Goal: Information Seeking & Learning: Learn about a topic

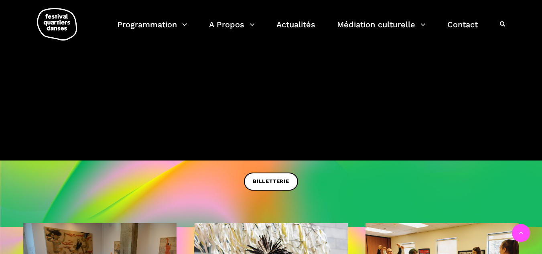
scroll to position [138, 0]
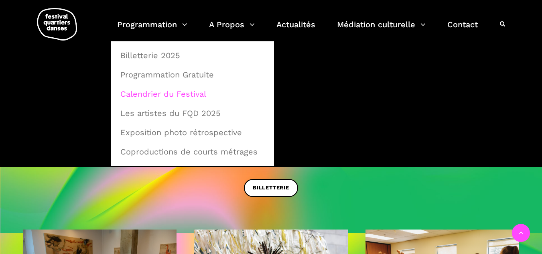
click at [151, 96] on link "Calendrier du Festival" at bounding box center [193, 94] width 154 height 18
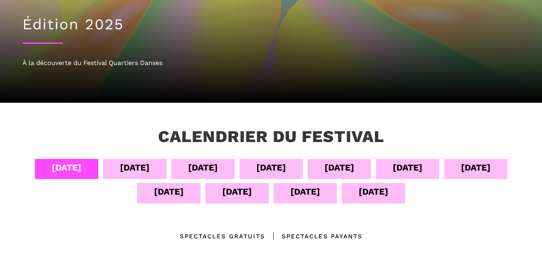
scroll to position [120, 0]
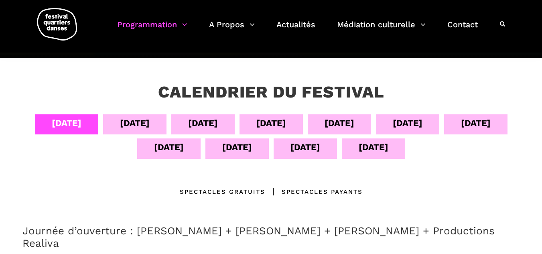
click at [342, 127] on div "[DATE]" at bounding box center [340, 123] width 30 height 14
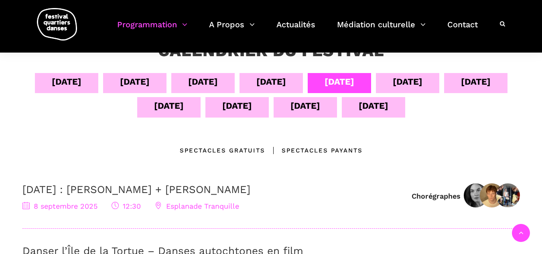
scroll to position [241, 0]
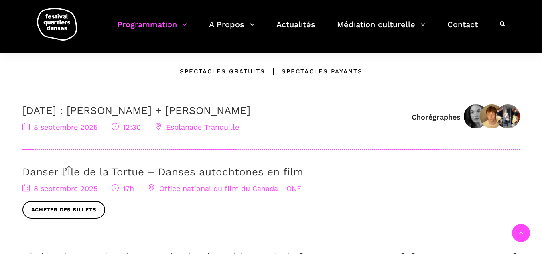
click at [86, 177] on link "Danser l’Île de la Tortue – Danses autochtones en film" at bounding box center [162, 172] width 281 height 12
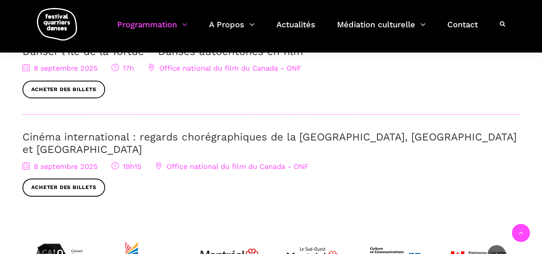
scroll to position [321, 0]
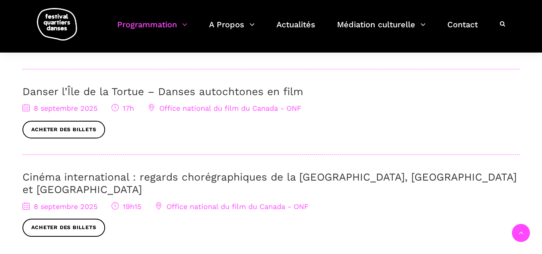
click at [100, 178] on link "Cinéma international : regards chorégraphiques de la [GEOGRAPHIC_DATA], [GEOGRA…" at bounding box center [269, 183] width 495 height 24
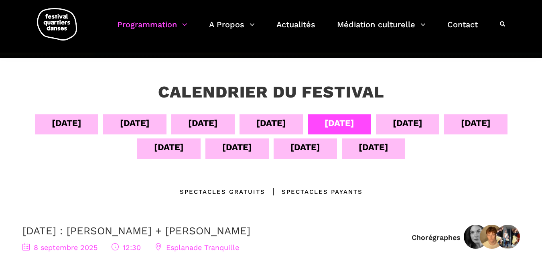
scroll to position [80, 0]
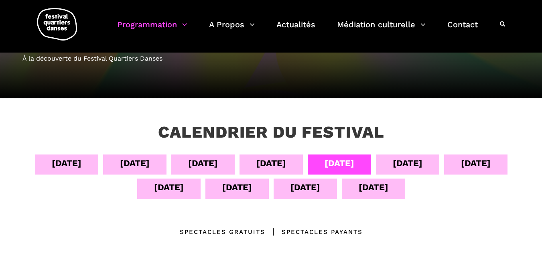
click at [402, 163] on div "[DATE]" at bounding box center [408, 163] width 30 height 14
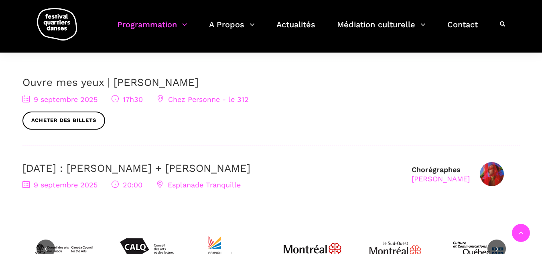
scroll to position [361, 0]
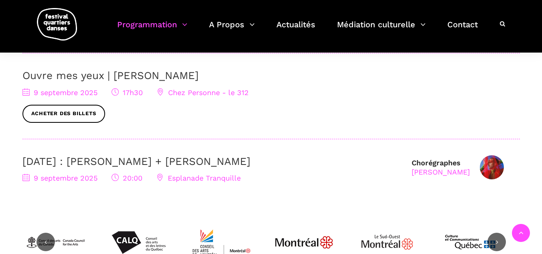
click at [120, 75] on link "Ouvre mes yeux | Charles-Alexis Desgagnés" at bounding box center [110, 75] width 176 height 12
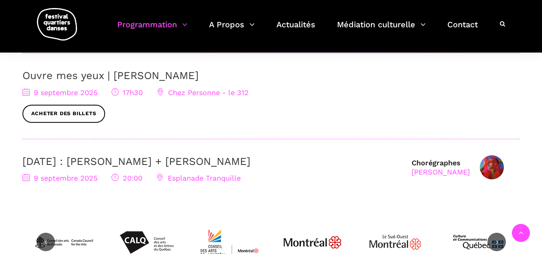
click at [203, 165] on link "[DATE] : [PERSON_NAME] + [PERSON_NAME]" at bounding box center [136, 161] width 228 height 12
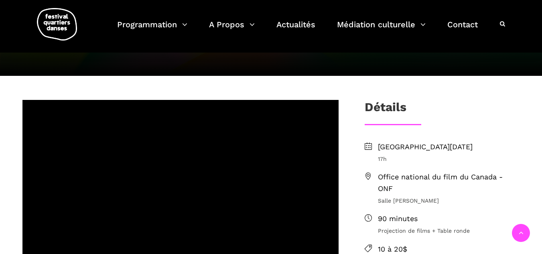
scroll to position [161, 0]
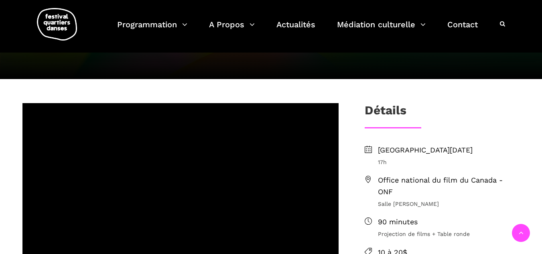
click at [409, 151] on span "Lundi 8 septembre 2025" at bounding box center [449, 151] width 142 height 12
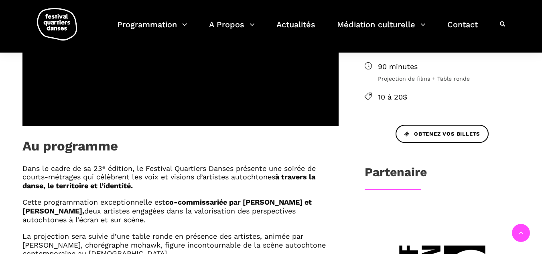
scroll to position [321, 0]
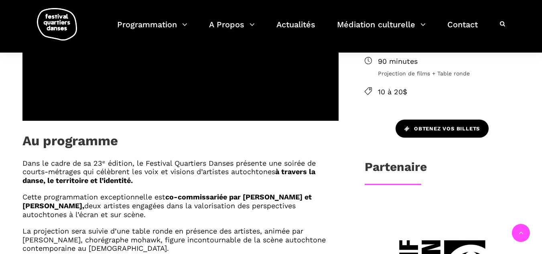
click at [440, 127] on span "Obtenez vos billets" at bounding box center [442, 129] width 75 height 8
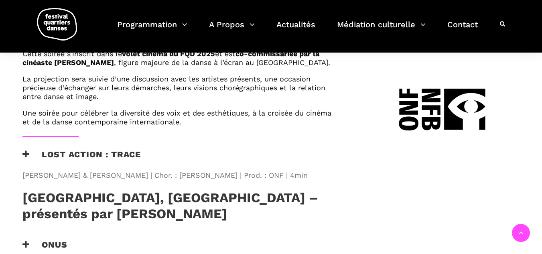
scroll to position [521, 0]
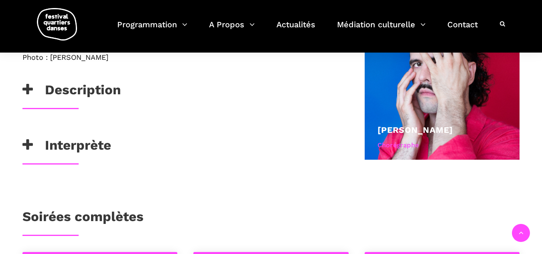
scroll to position [522, 0]
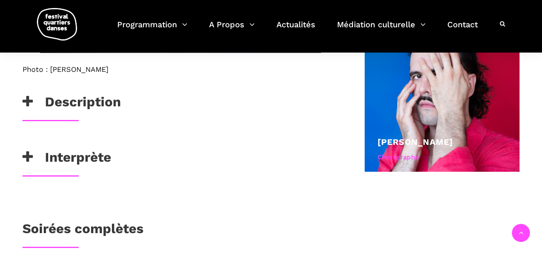
click at [75, 106] on h3 "Description" at bounding box center [71, 104] width 98 height 20
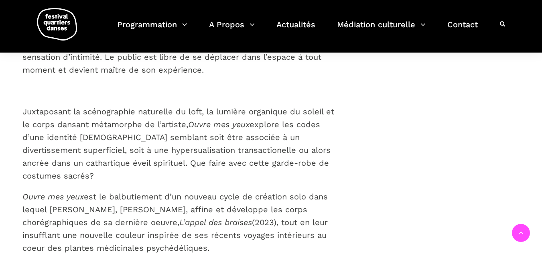
scroll to position [803, 0]
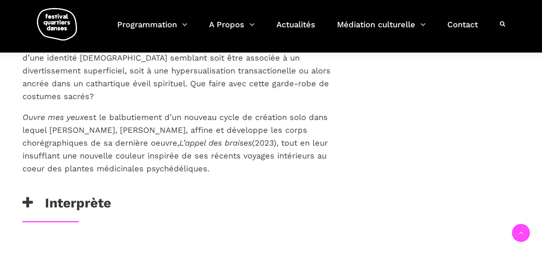
click at [98, 195] on h3 "Interprète" at bounding box center [66, 205] width 89 height 20
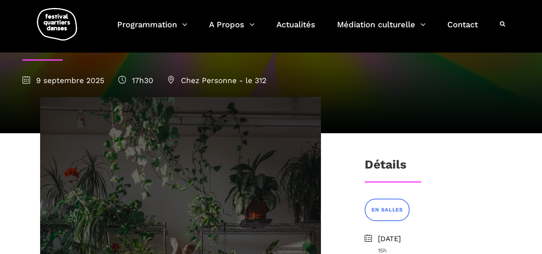
scroll to position [120, 0]
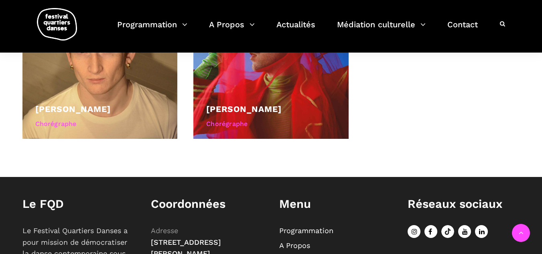
scroll to position [428, 0]
